Goal: Task Accomplishment & Management: Manage account settings

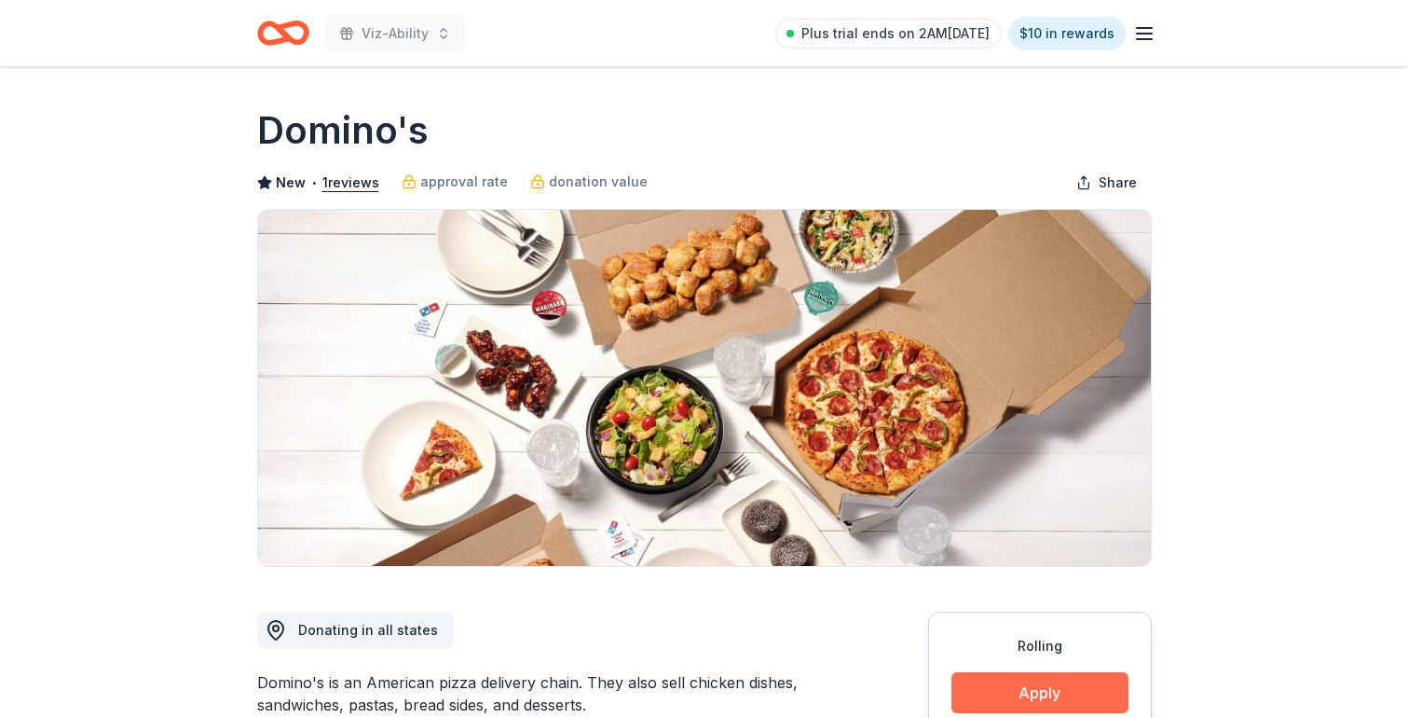
scroll to position [707, 0]
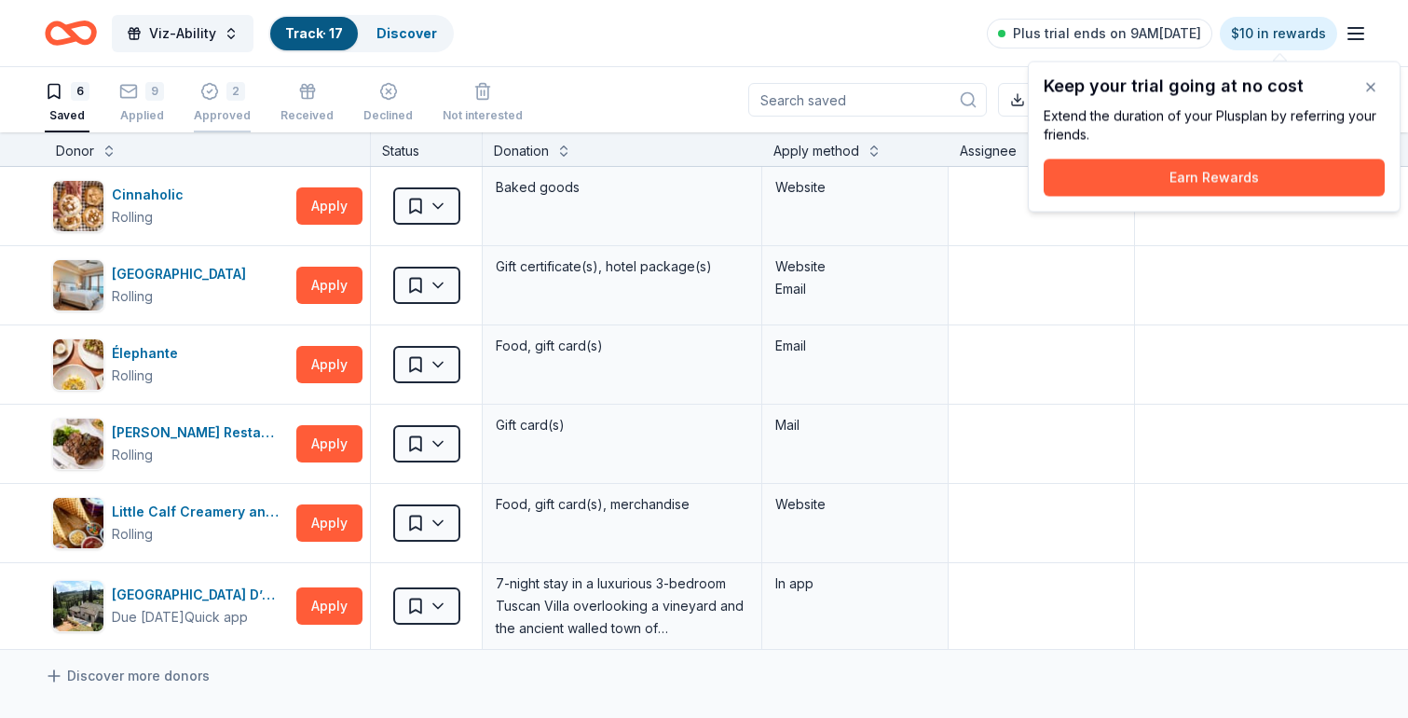
click at [235, 116] on div "Approved" at bounding box center [222, 115] width 57 height 15
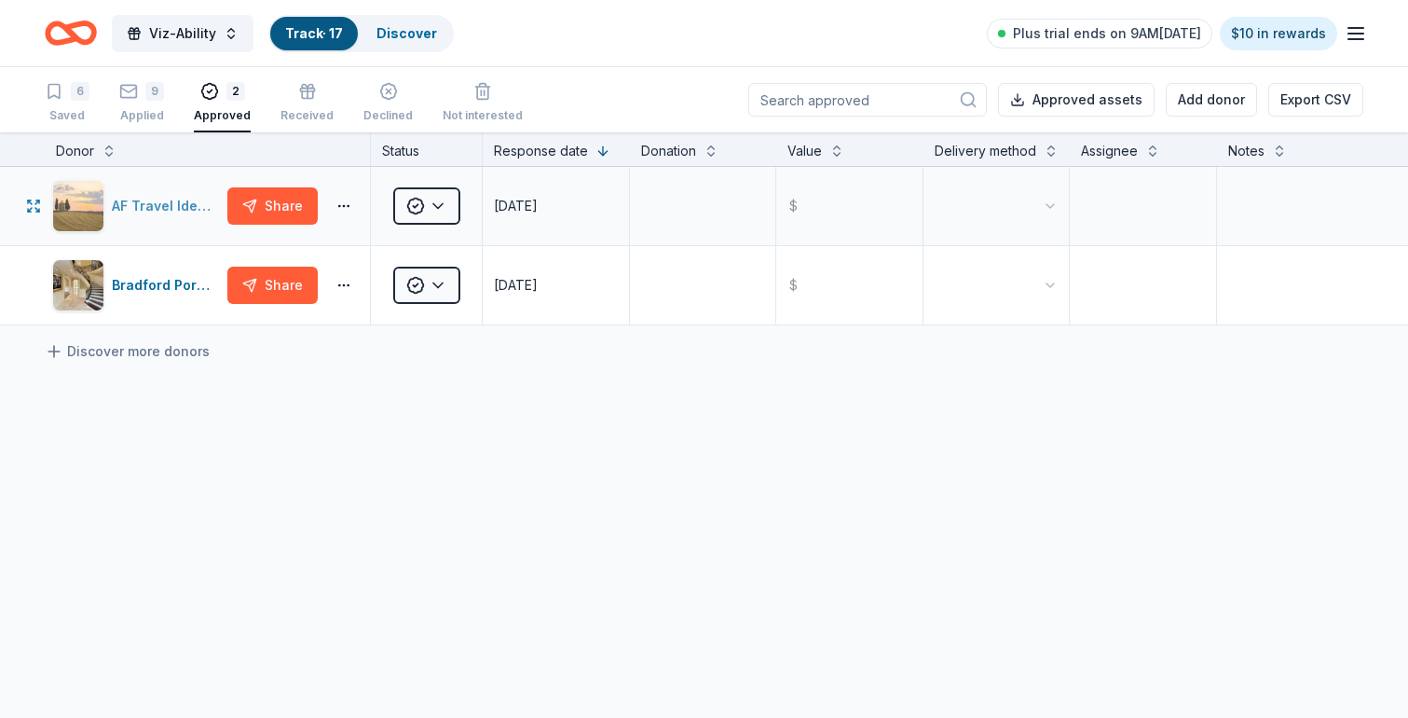
click at [158, 208] on div "AF Travel Ideas" at bounding box center [166, 206] width 108 height 22
click at [140, 100] on div "9" at bounding box center [141, 91] width 45 height 19
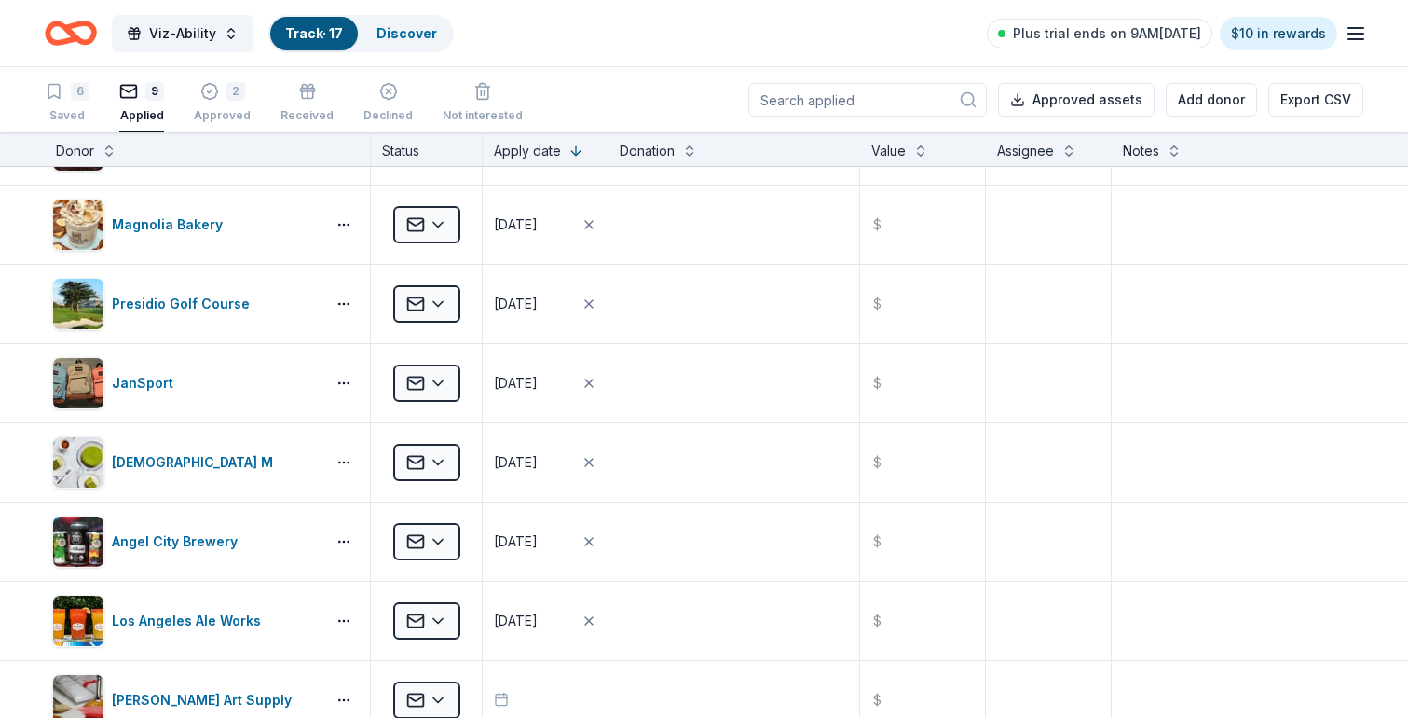
scroll to position [179, 0]
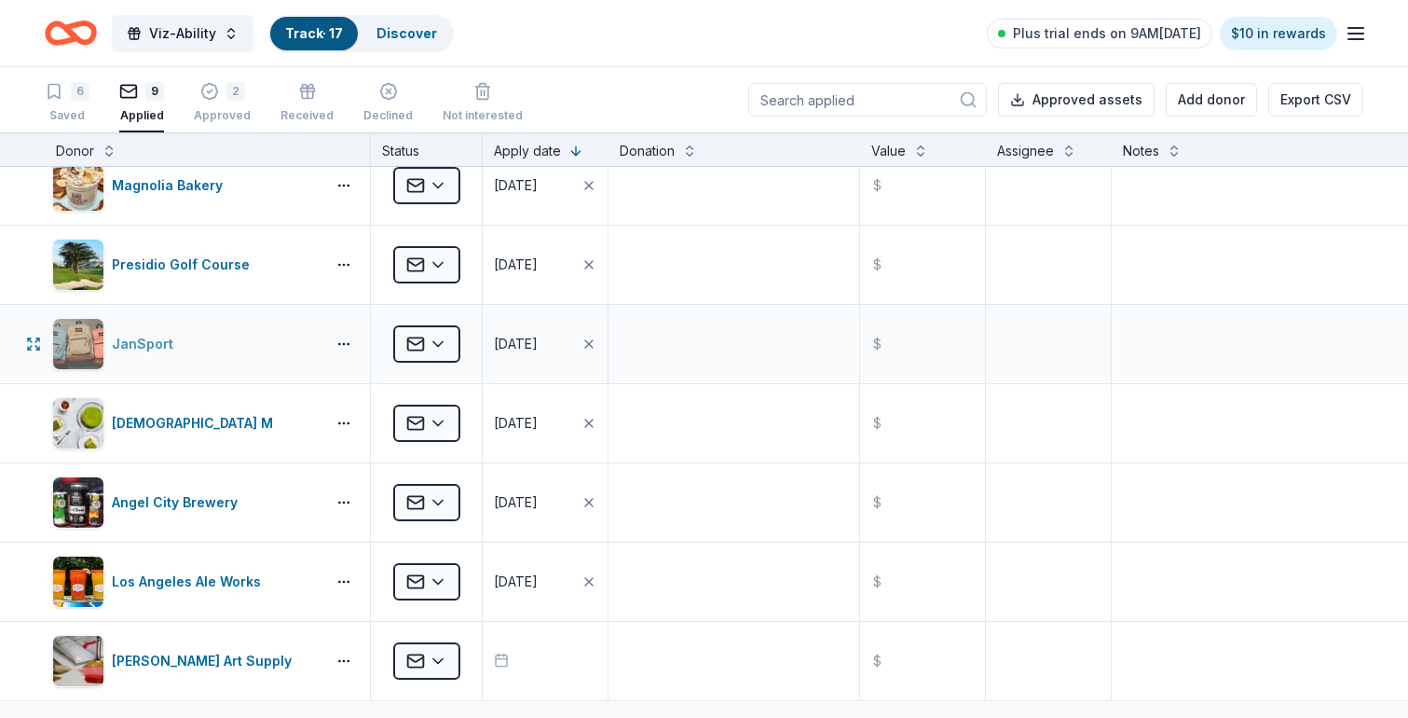
click at [138, 344] on div "JanSport" at bounding box center [146, 344] width 69 height 22
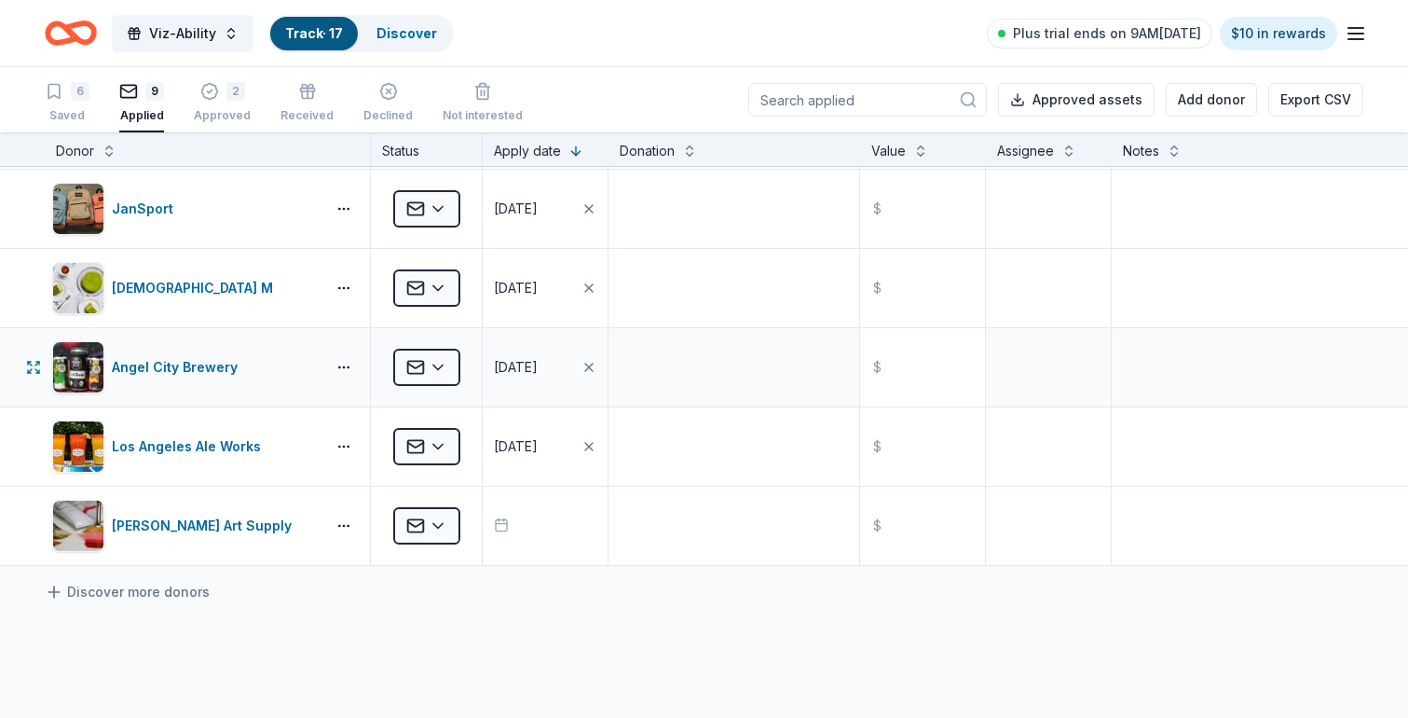
scroll to position [0, 0]
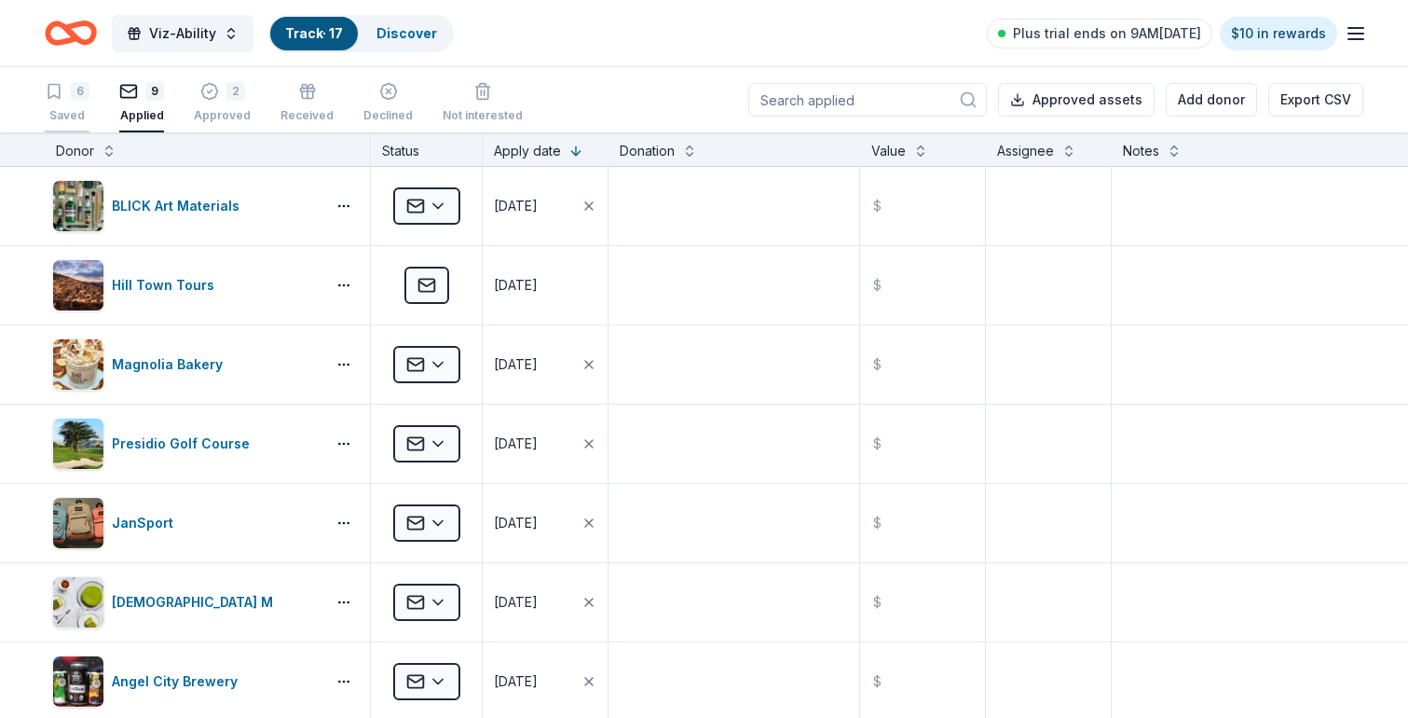
click at [66, 108] on div "Saved" at bounding box center [67, 115] width 45 height 15
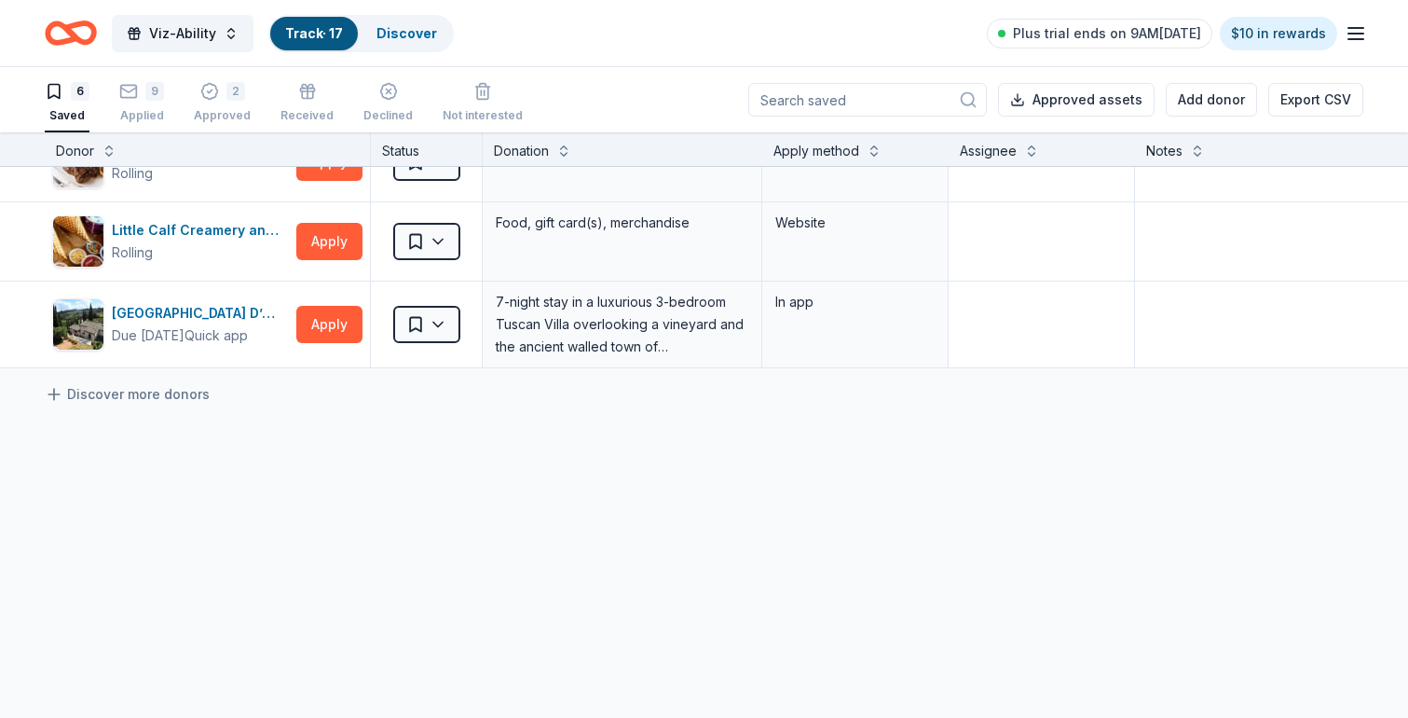
scroll to position [275, 0]
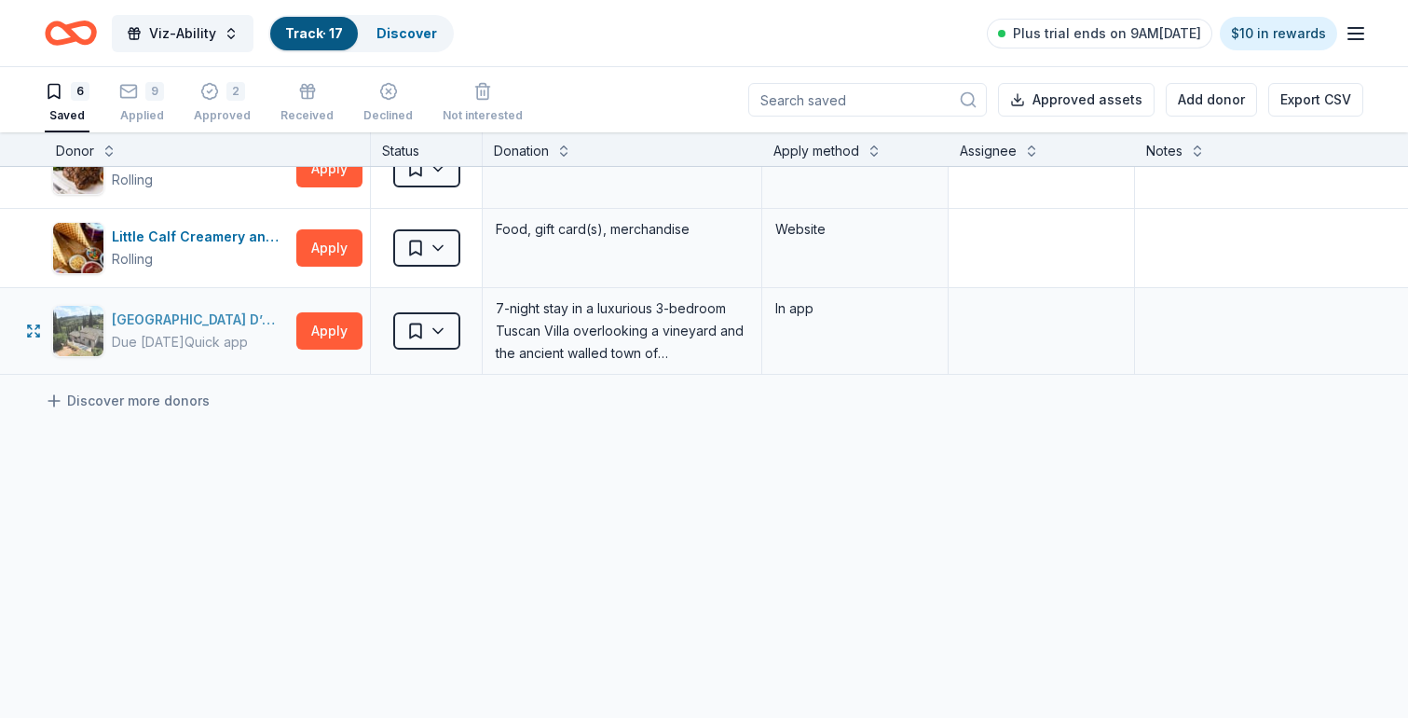
click at [197, 330] on div "[GEOGRAPHIC_DATA] D’Oro" at bounding box center [200, 320] width 177 height 22
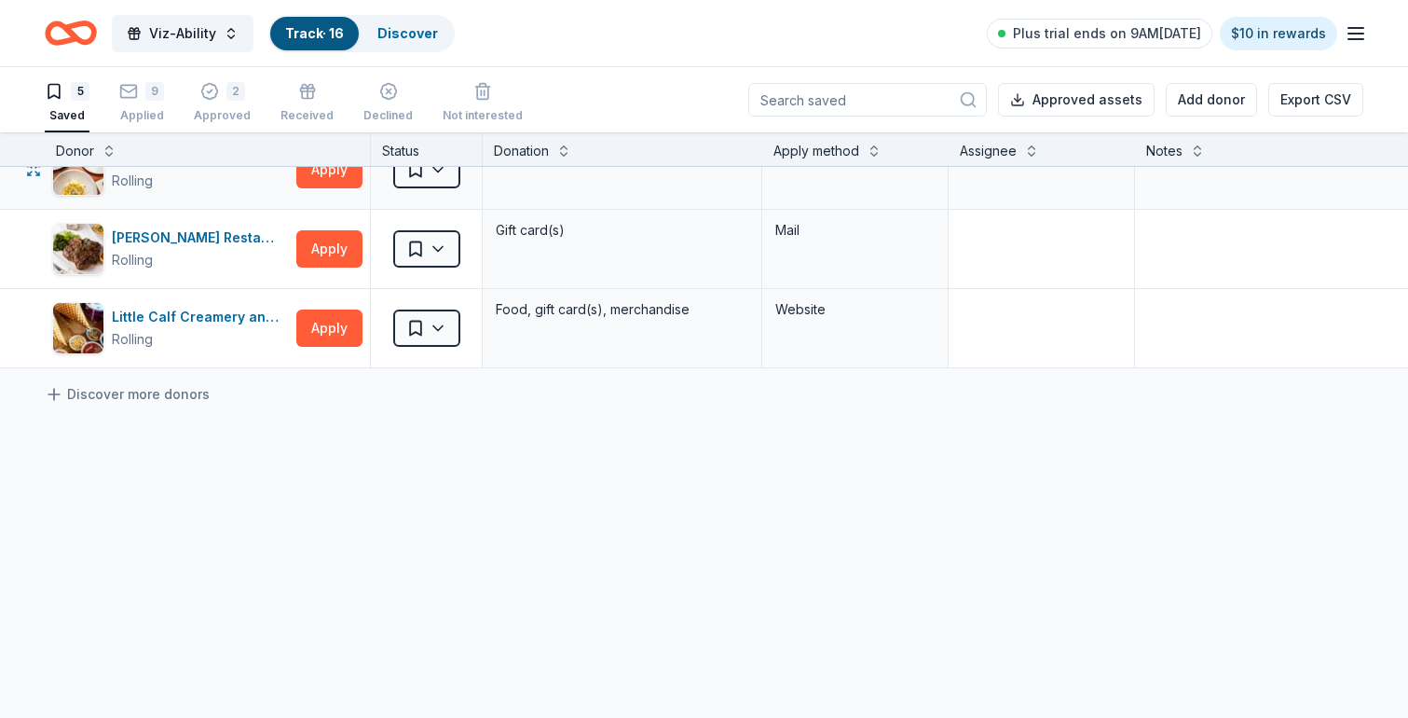
scroll to position [0, 0]
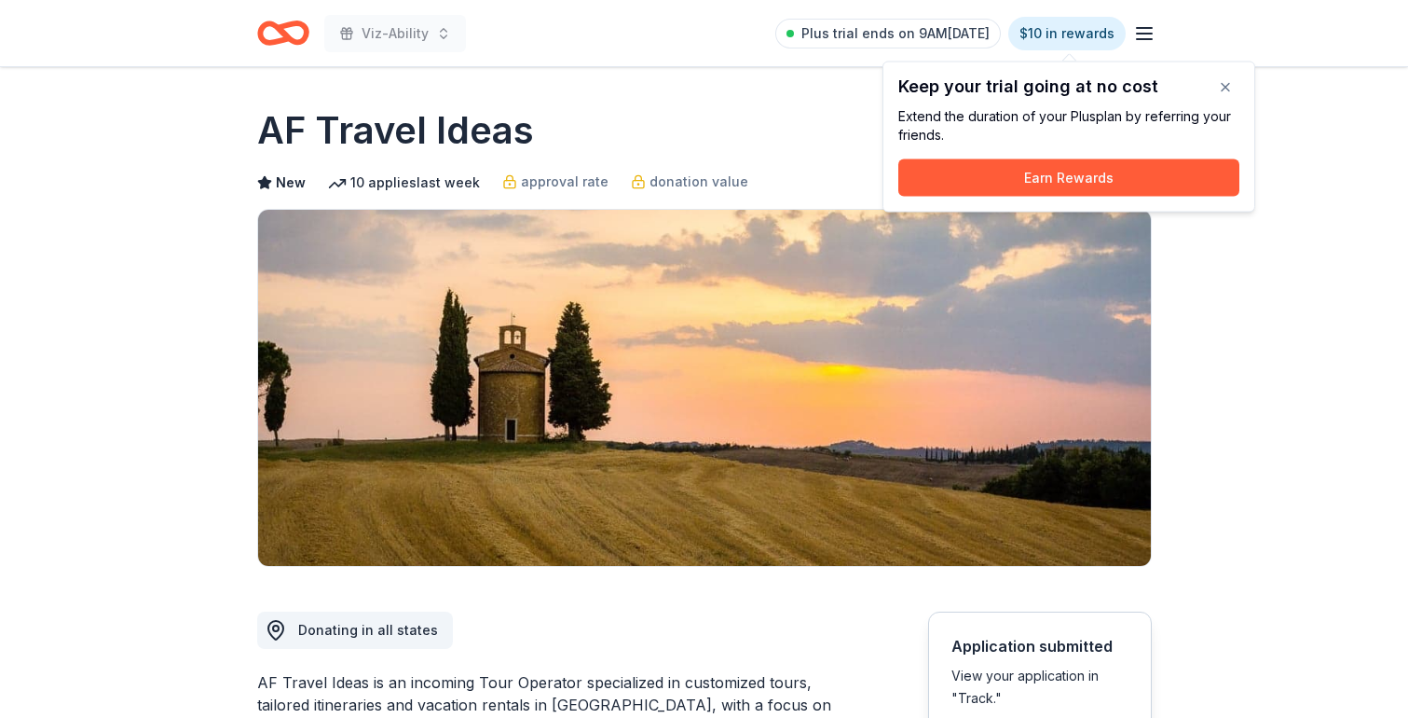
click at [279, 35] on icon "Home" at bounding box center [283, 33] width 52 height 44
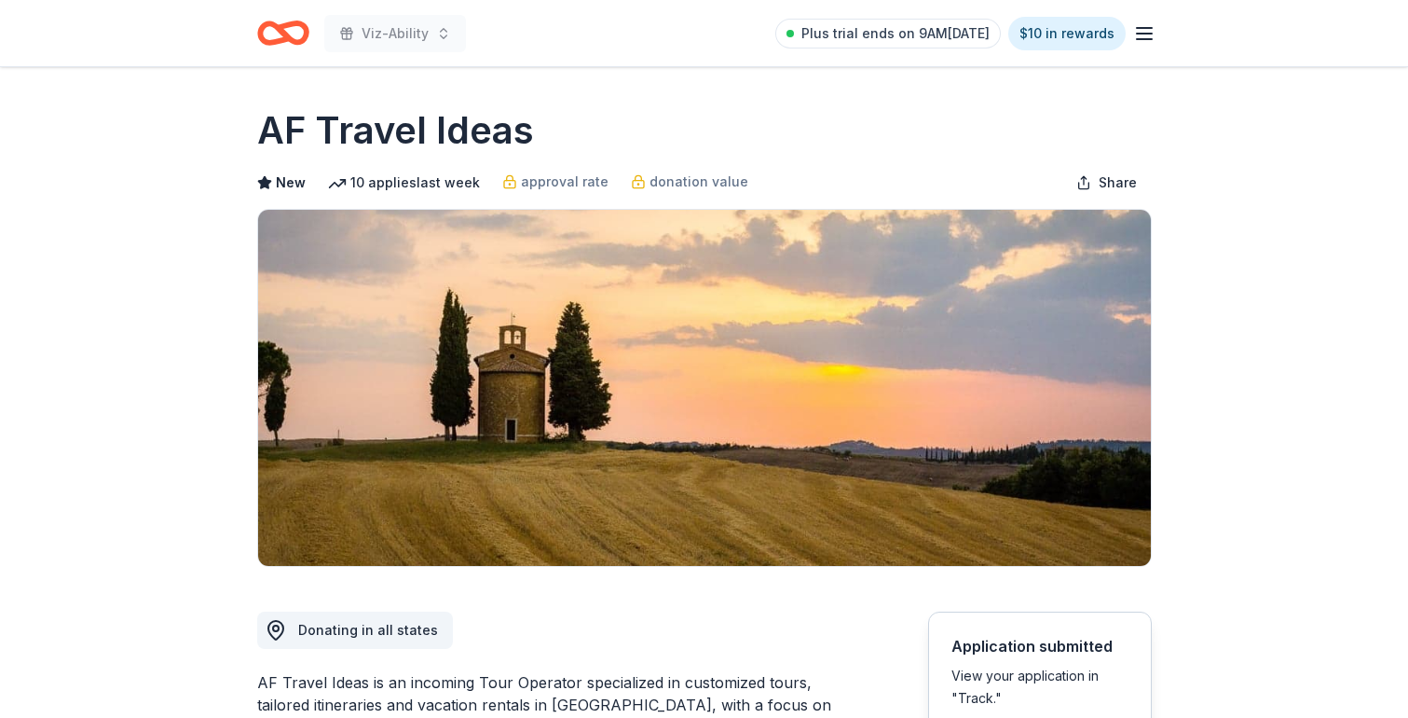
click at [291, 34] on icon "Home" at bounding box center [283, 33] width 52 height 44
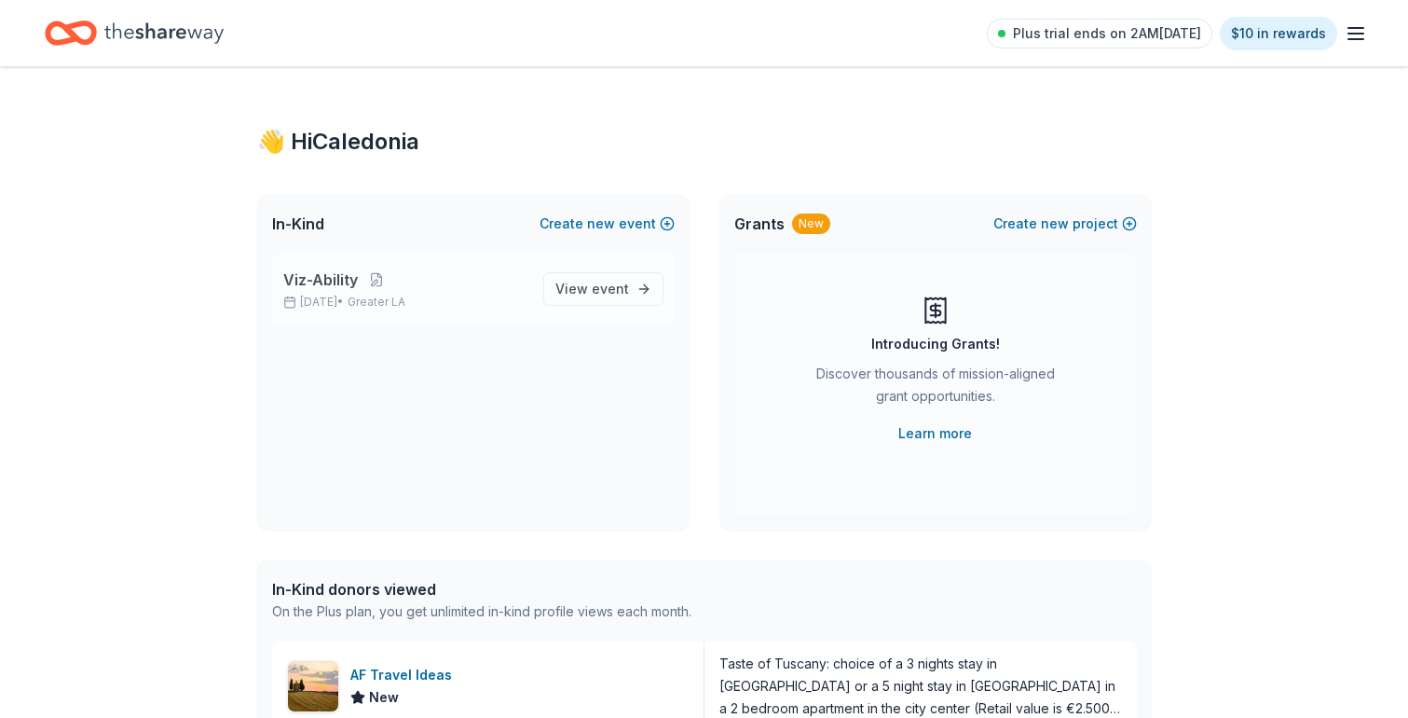
click at [344, 280] on span "Viz-Ability" at bounding box center [320, 279] width 75 height 22
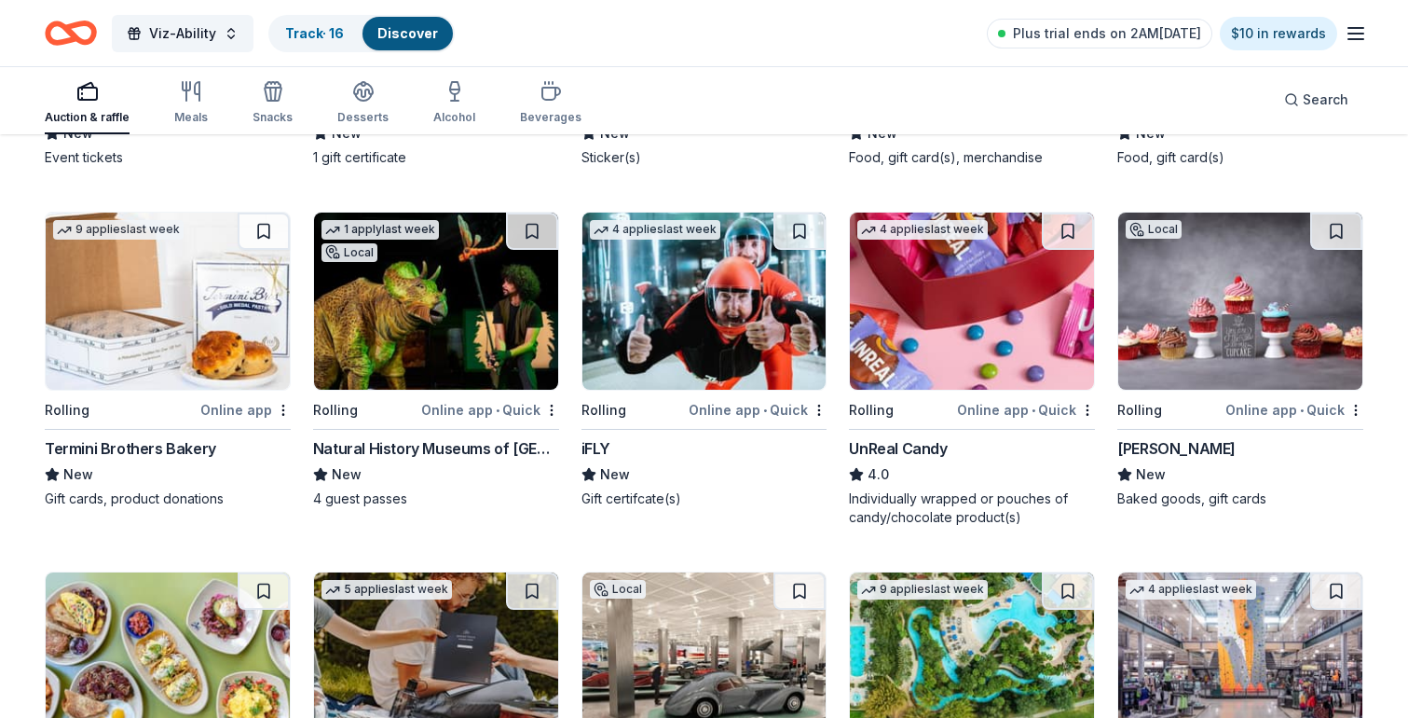
scroll to position [5844, 0]
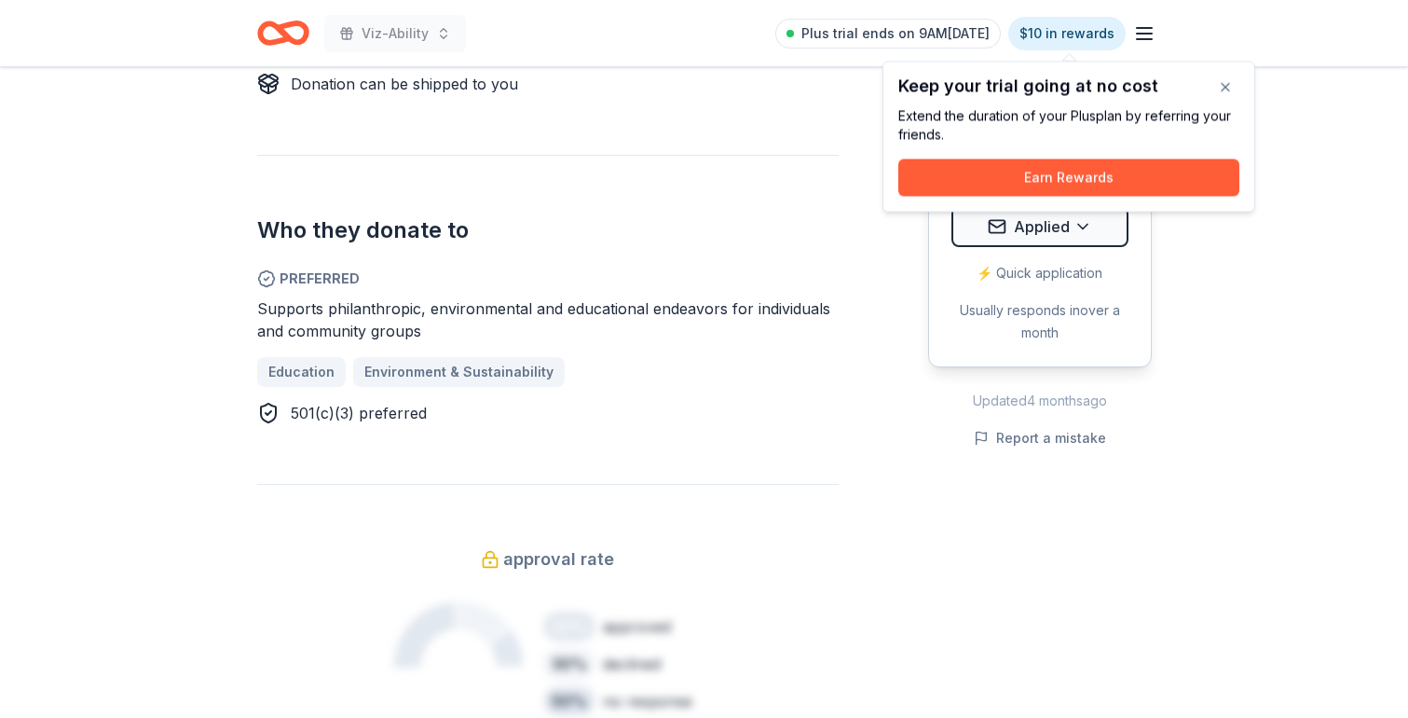
scroll to position [900, 0]
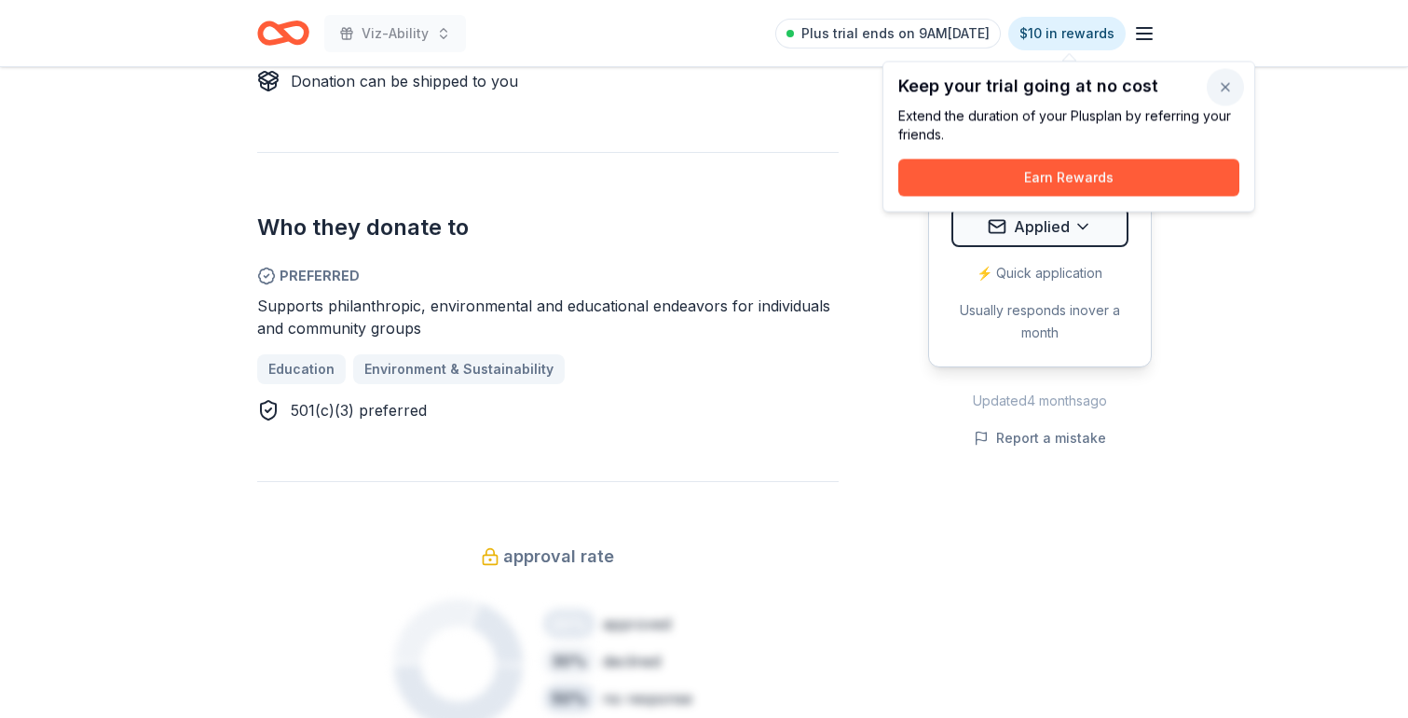
click at [1222, 93] on button "button" at bounding box center [1225, 87] width 37 height 37
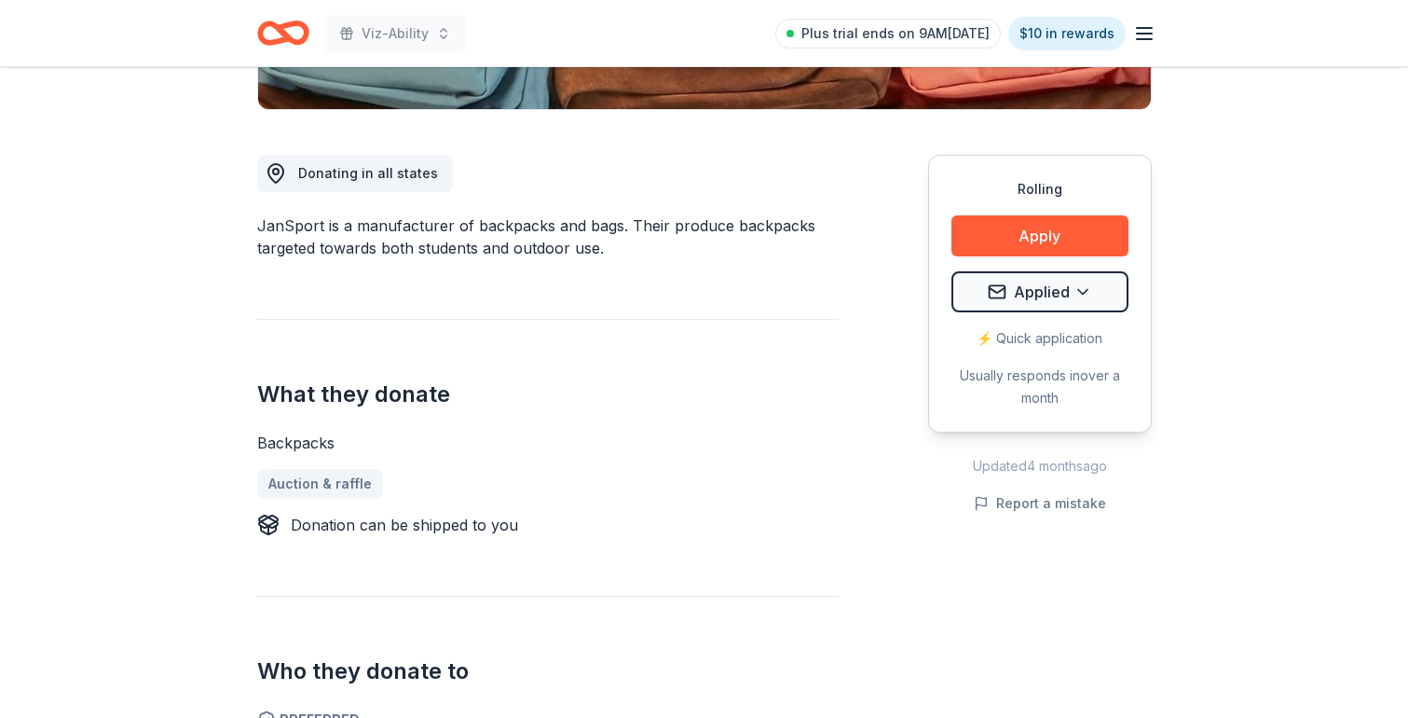
scroll to position [455, 0]
